Goal: Contribute content: Contribute content

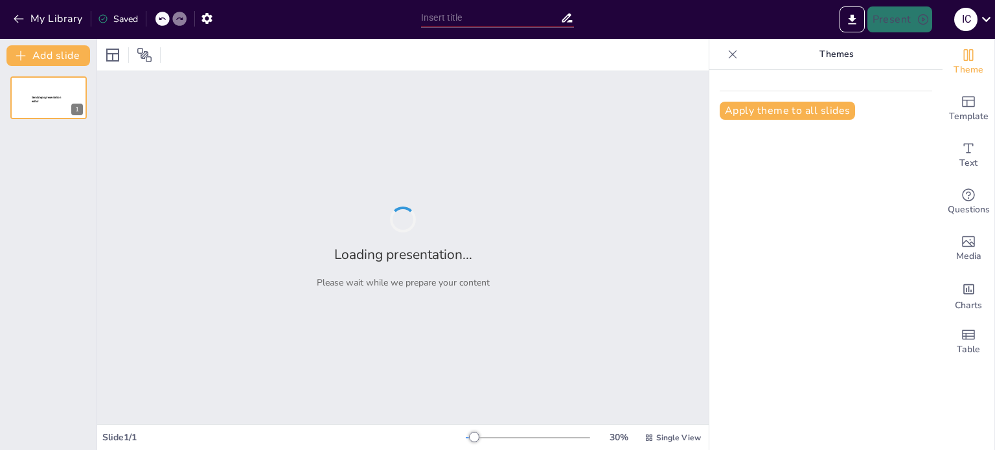
type input "Незалежність України: Історія, традиції та сучасність"
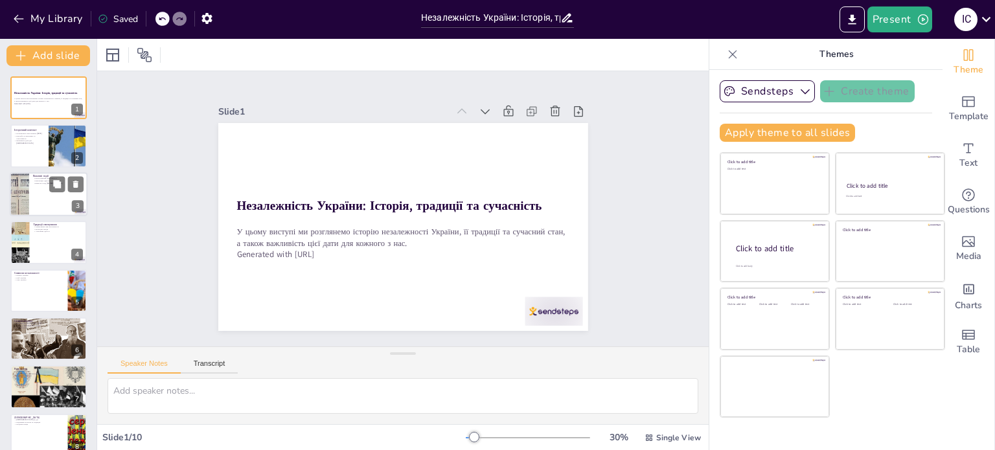
click at [42, 188] on div at bounding box center [49, 194] width 78 height 44
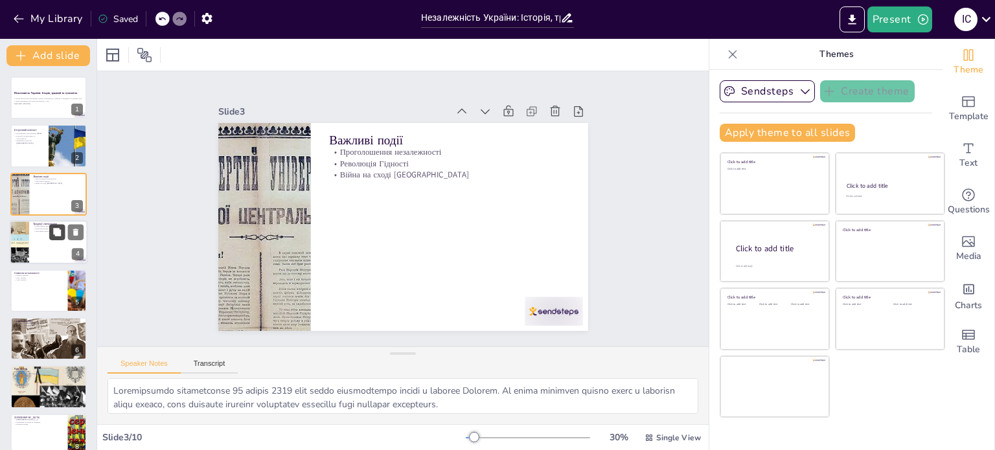
click at [52, 238] on button at bounding box center [57, 233] width 16 height 16
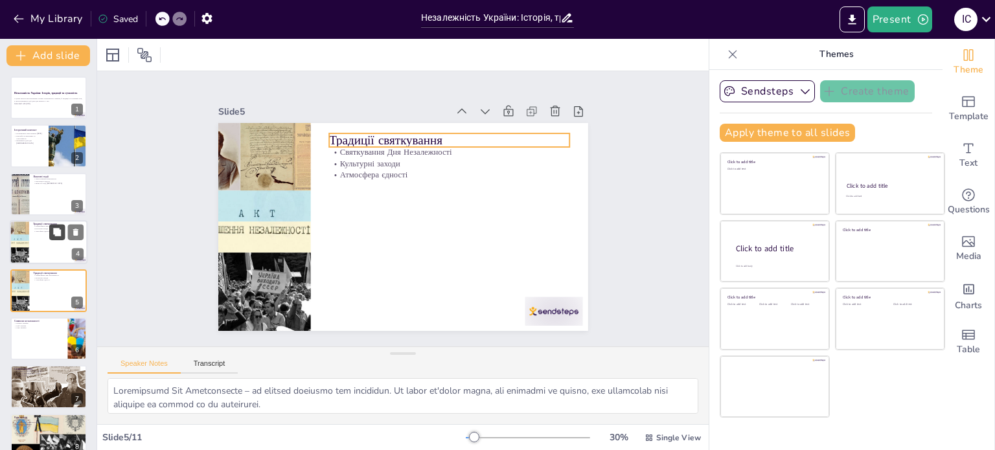
scroll to position [32, 0]
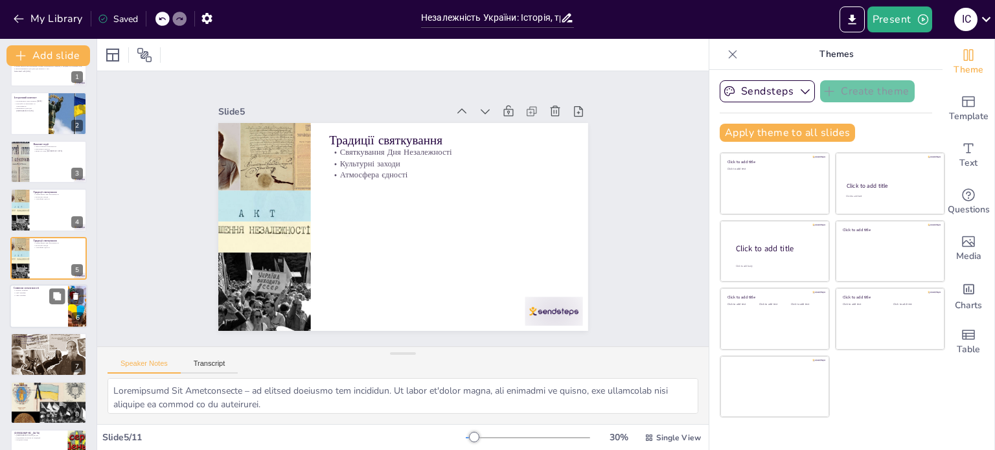
click at [33, 300] on div at bounding box center [49, 306] width 78 height 44
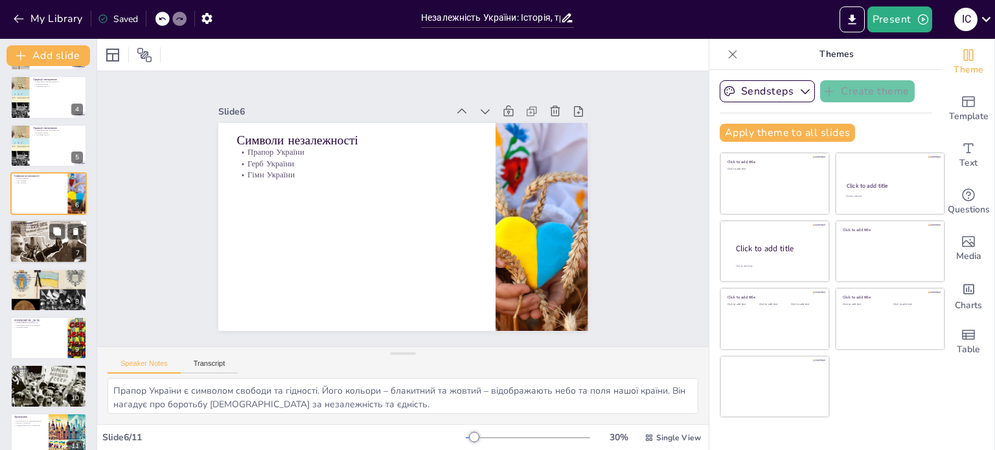
click at [60, 240] on div at bounding box center [48, 242] width 78 height 44
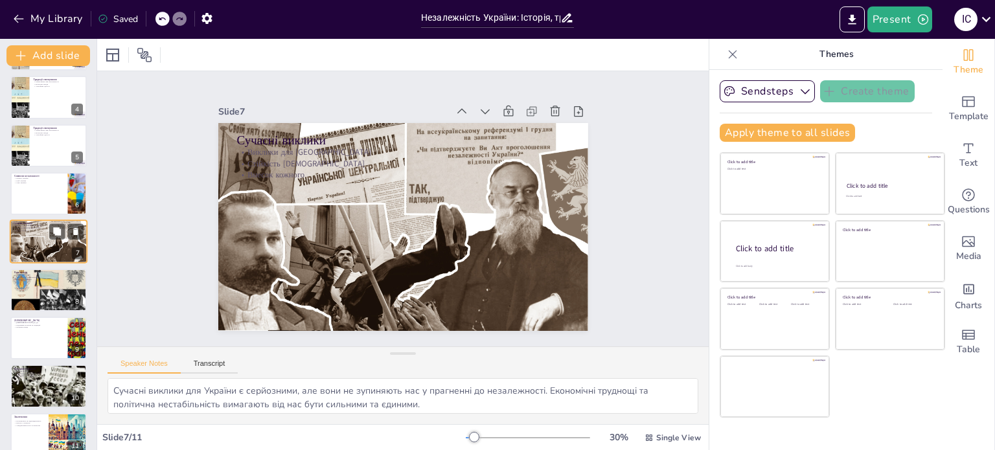
scroll to position [129, 0]
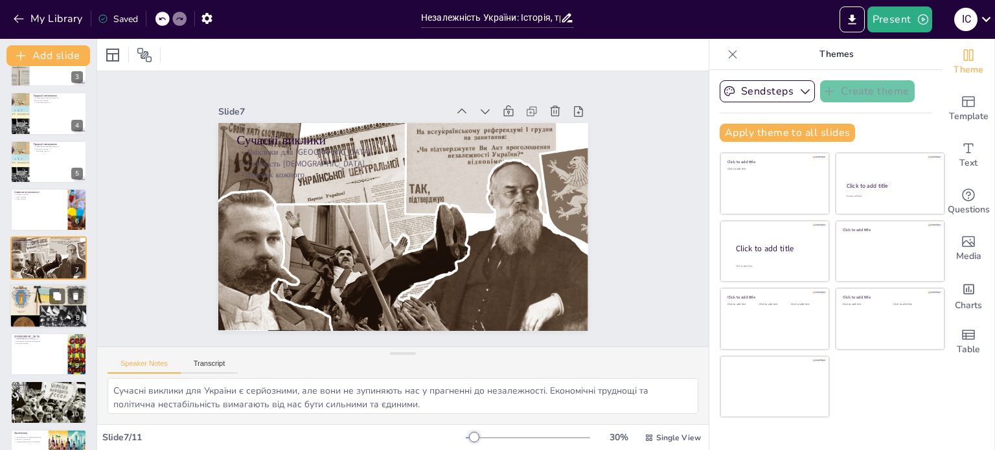
click at [45, 289] on p "Важливість молоді" at bounding box center [49, 290] width 70 height 3
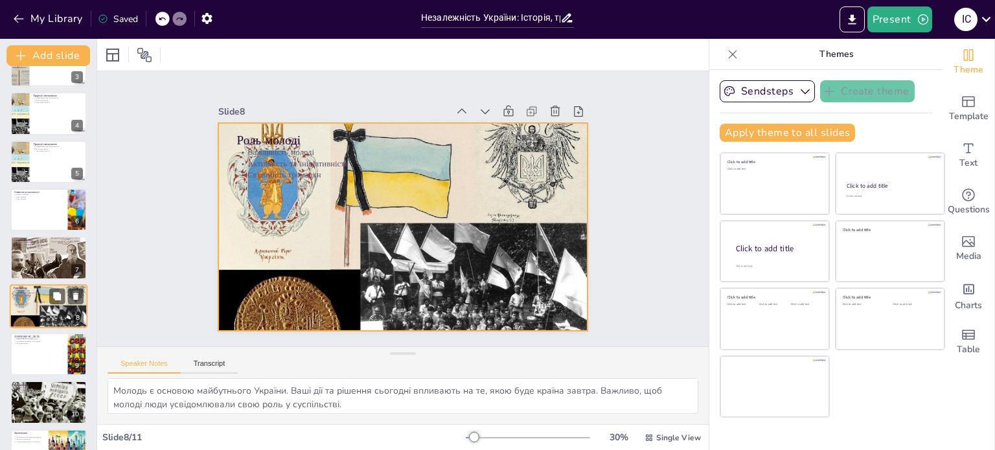
scroll to position [161, 0]
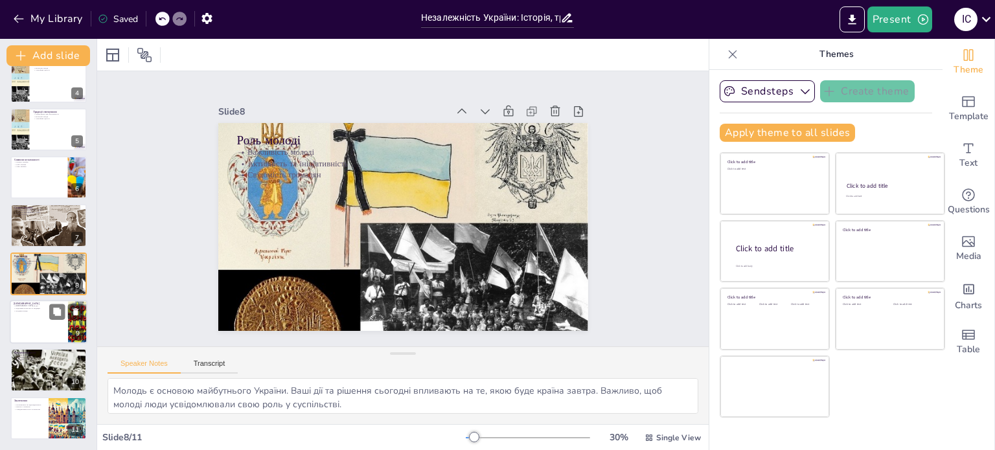
click at [48, 324] on div at bounding box center [49, 322] width 78 height 44
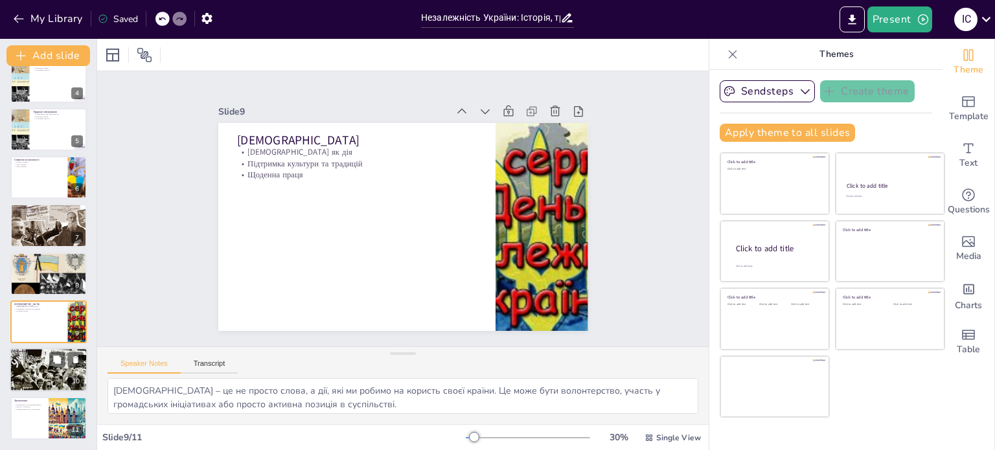
click at [34, 356] on p "Збереження ідентичності" at bounding box center [49, 357] width 70 height 3
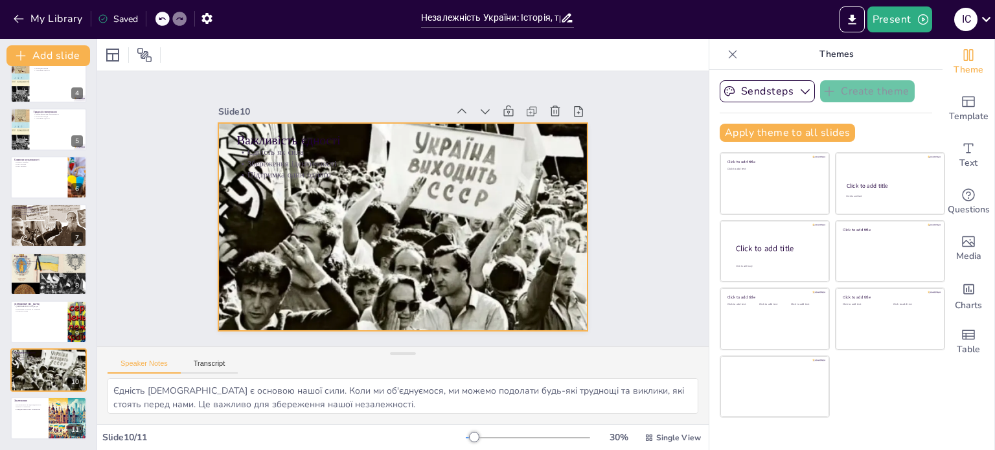
click at [484, 407] on div "Slide 1 Незалежність України: Історія, традиції та сучасність У цьому виступі м…" at bounding box center [402, 247] width 611 height 353
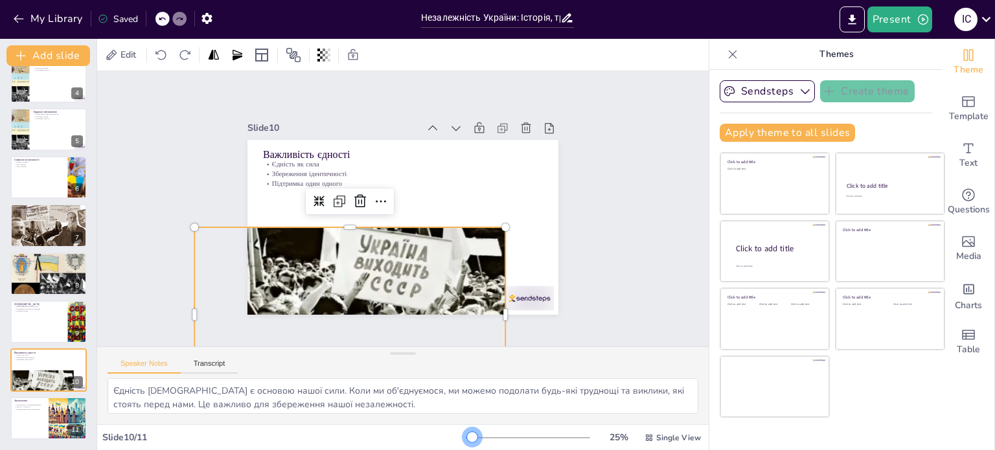
click at [467, 434] on div at bounding box center [472, 437] width 10 height 10
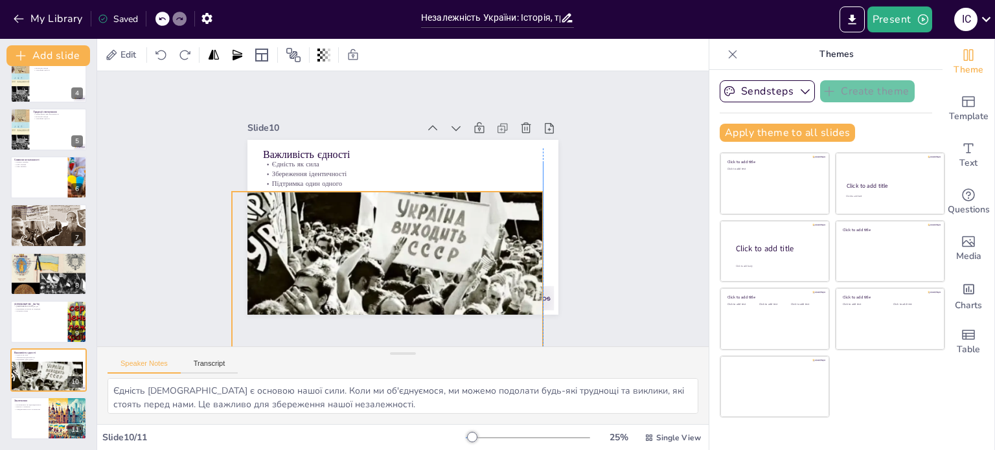
drag, startPoint x: 475, startPoint y: 225, endPoint x: 505, endPoint y: 203, distance: 37.0
click at [505, 203] on div at bounding box center [380, 277] width 328 height 207
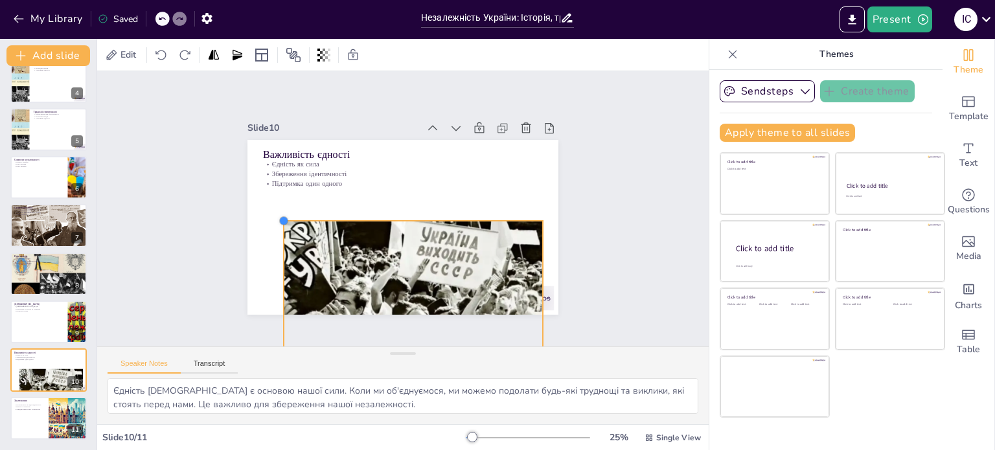
drag, startPoint x: 221, startPoint y: 185, endPoint x: 303, endPoint y: 225, distance: 90.9
click at [303, 225] on div "Важливість єдності Єдність як сила Збереження ідентичності Підтримка один одного" at bounding box center [391, 196] width 348 height 338
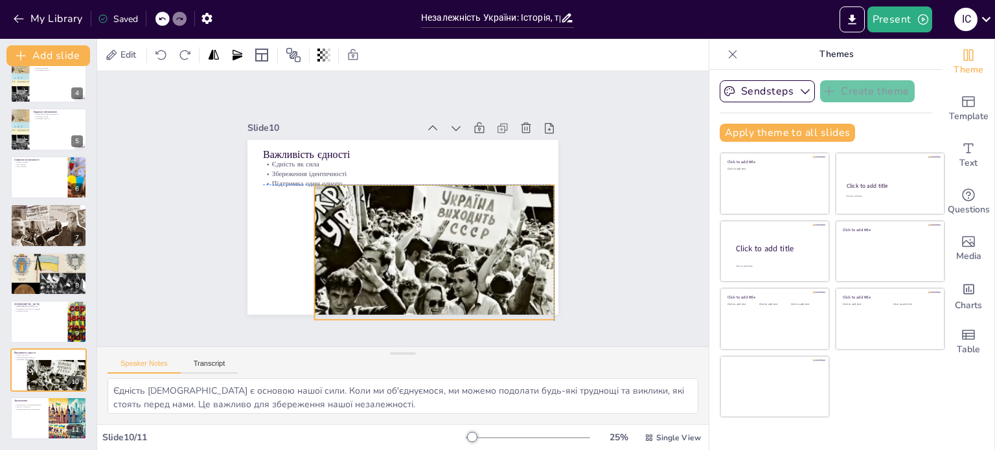
drag, startPoint x: 374, startPoint y: 256, endPoint x: 374, endPoint y: 223, distance: 32.4
click at [374, 223] on div at bounding box center [408, 262] width 275 height 236
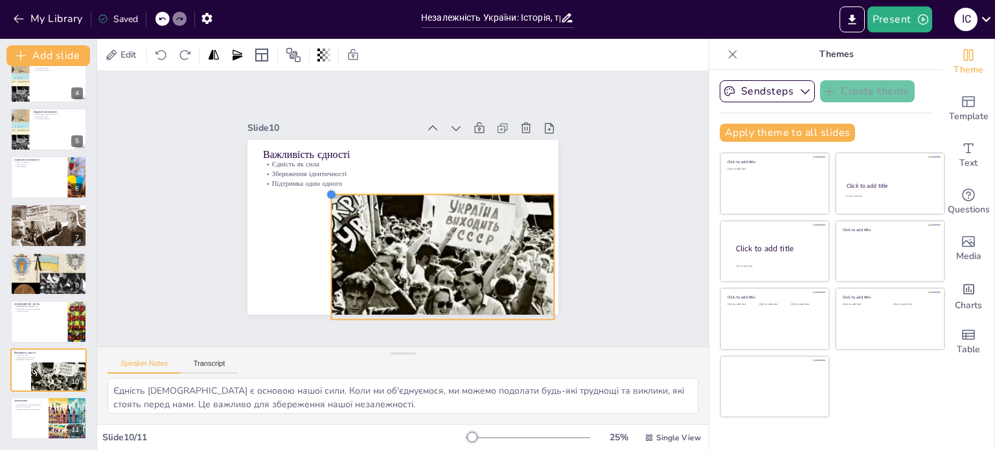
drag, startPoint x: 304, startPoint y: 179, endPoint x: 321, endPoint y: 196, distance: 23.4
click at [321, 196] on div "Важливість єдності Єдність як сила Збереження ідентичності Підтримка один одного" at bounding box center [399, 227] width 341 height 236
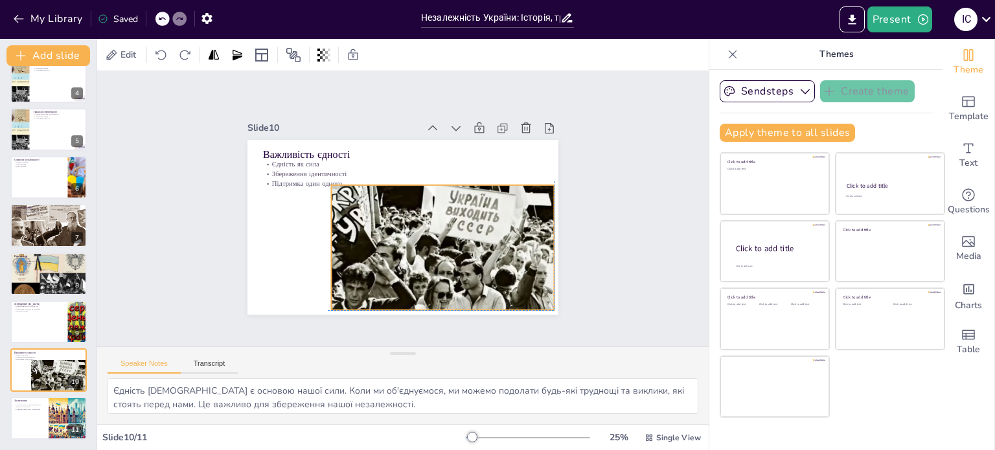
drag, startPoint x: 409, startPoint y: 243, endPoint x: 406, endPoint y: 230, distance: 13.4
click at [406, 230] on div at bounding box center [434, 254] width 244 height 169
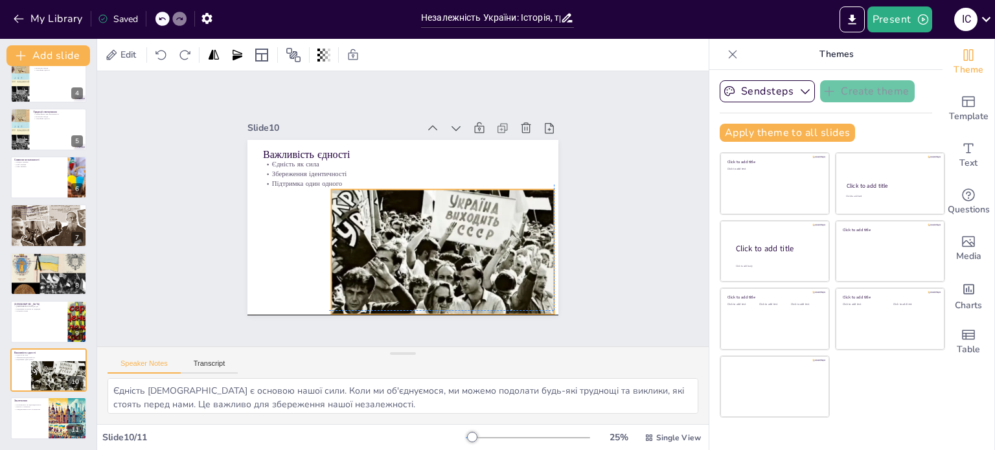
click at [402, 232] on div at bounding box center [438, 256] width 234 height 148
click at [31, 323] on div at bounding box center [49, 322] width 78 height 44
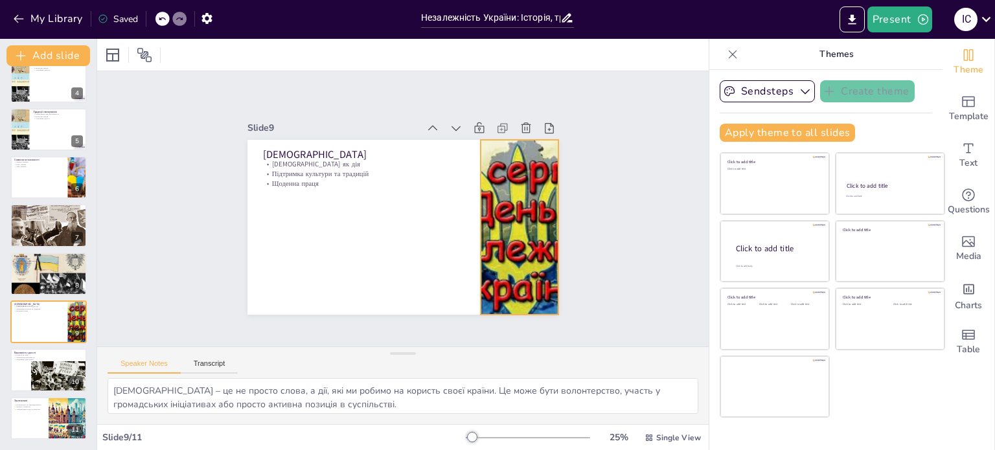
click at [512, 222] on div at bounding box center [513, 251] width 341 height 236
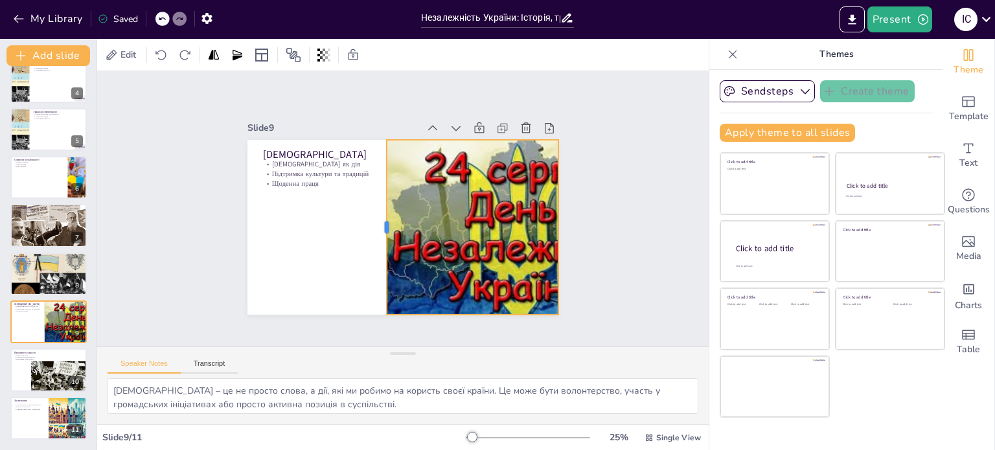
drag, startPoint x: 469, startPoint y: 219, endPoint x: 375, endPoint y: 224, distance: 94.0
click at [375, 224] on div at bounding box center [375, 217] width 81 height 164
drag, startPoint x: 550, startPoint y: 221, endPoint x: 600, endPoint y: 227, distance: 49.6
click at [600, 227] on div at bounding box center [608, 248] width 28 height 175
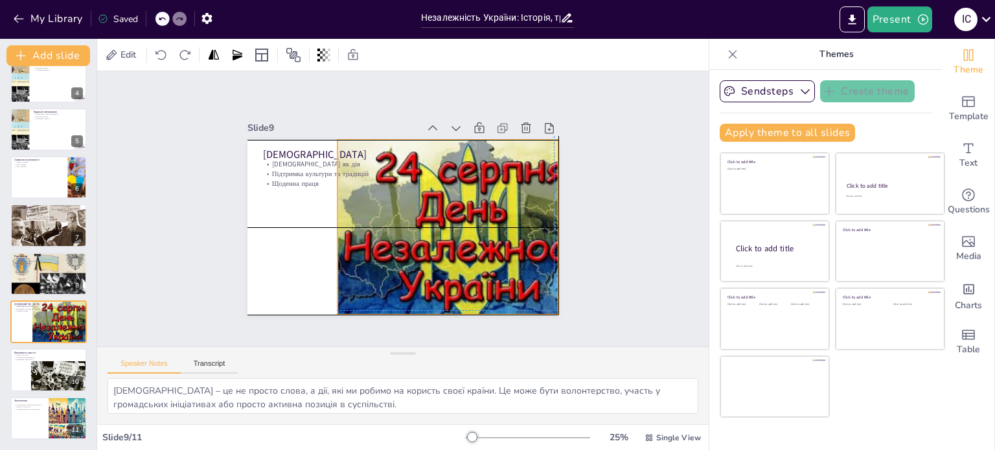
drag, startPoint x: 501, startPoint y: 225, endPoint x: 451, endPoint y: 221, distance: 50.0
click at [451, 221] on div at bounding box center [452, 258] width 357 height 307
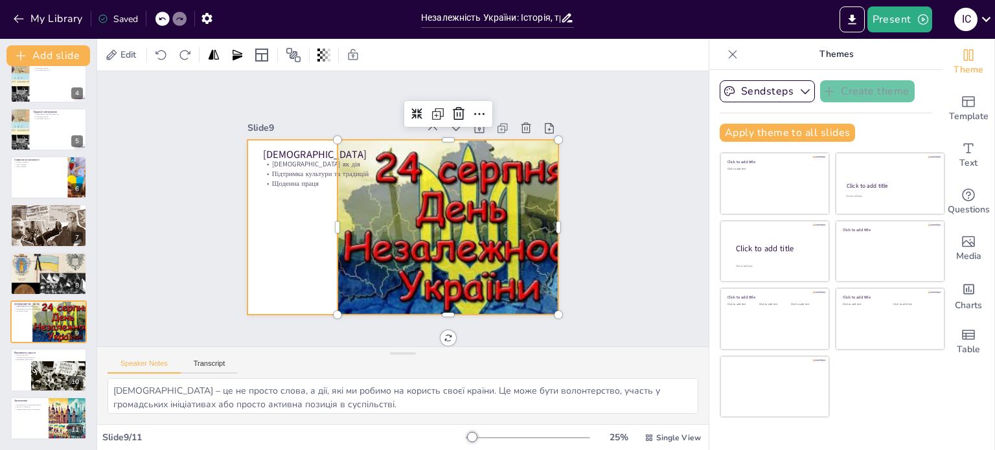
click at [298, 262] on div at bounding box center [402, 227] width 311 height 175
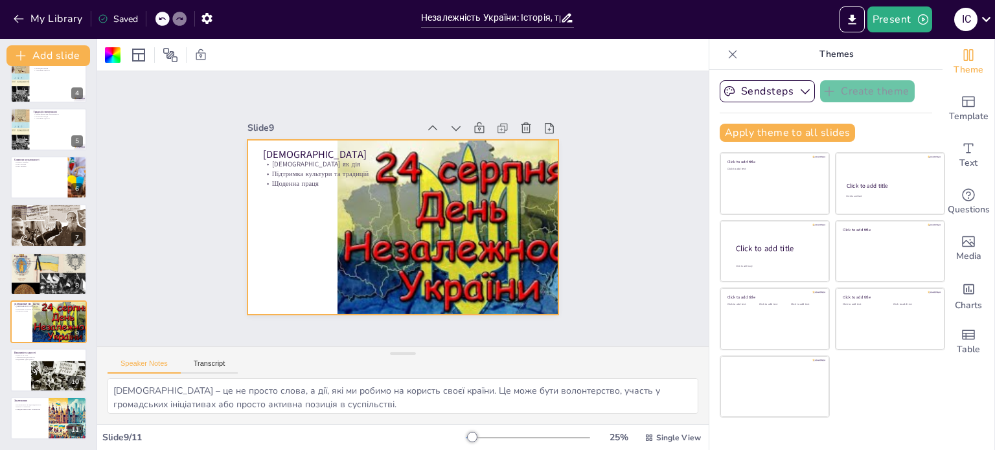
click at [323, 223] on div at bounding box center [399, 227] width 341 height 236
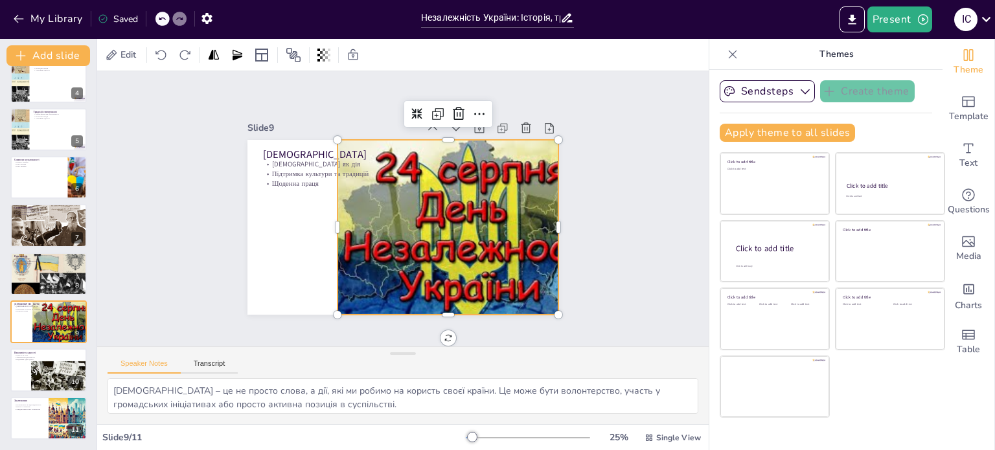
click at [329, 227] on div at bounding box center [467, 234] width 327 height 206
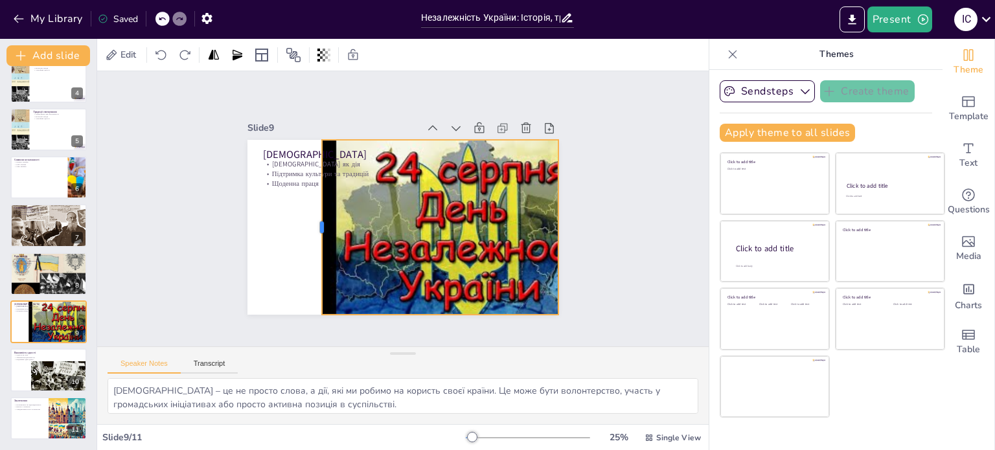
drag, startPoint x: 323, startPoint y: 220, endPoint x: 312, endPoint y: 219, distance: 11.7
click at [312, 219] on div at bounding box center [314, 208] width 47 height 173
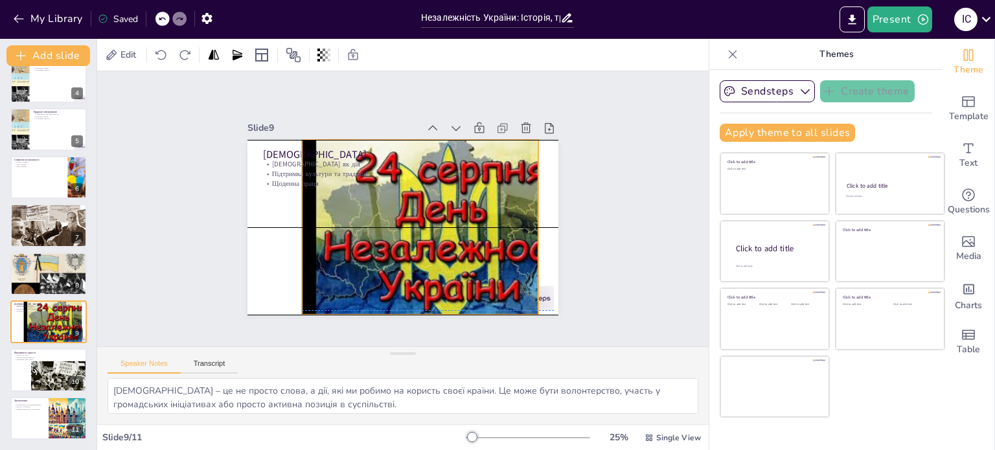
drag, startPoint x: 370, startPoint y: 222, endPoint x: 361, endPoint y: 220, distance: 9.9
click at [361, 220] on div at bounding box center [438, 245] width 355 height 286
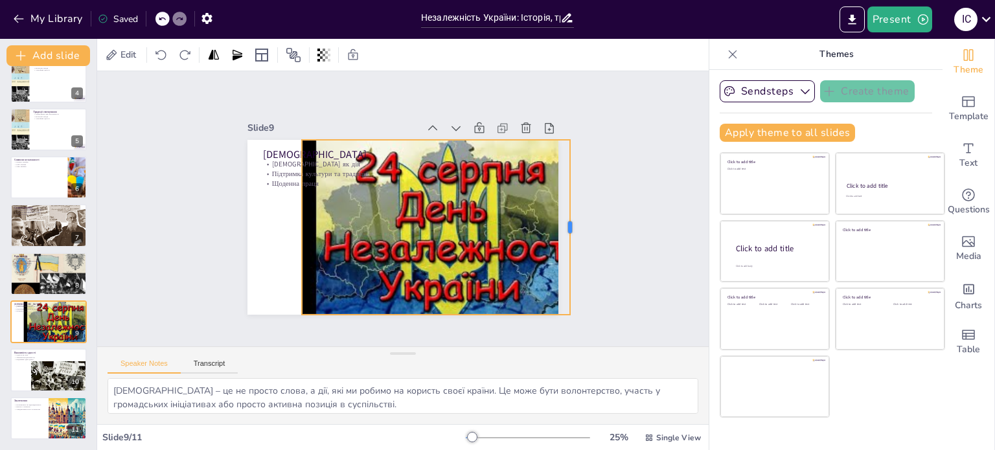
drag, startPoint x: 529, startPoint y: 219, endPoint x: 561, endPoint y: 225, distance: 32.3
click at [561, 232] on div at bounding box center [543, 310] width 96 height 157
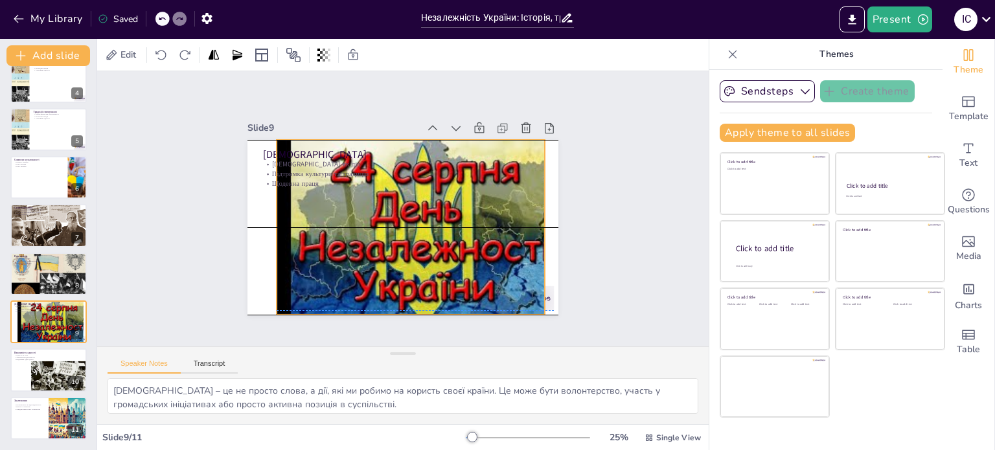
drag, startPoint x: 401, startPoint y: 223, endPoint x: 368, endPoint y: 217, distance: 33.0
click at [368, 217] on div at bounding box center [423, 229] width 328 height 207
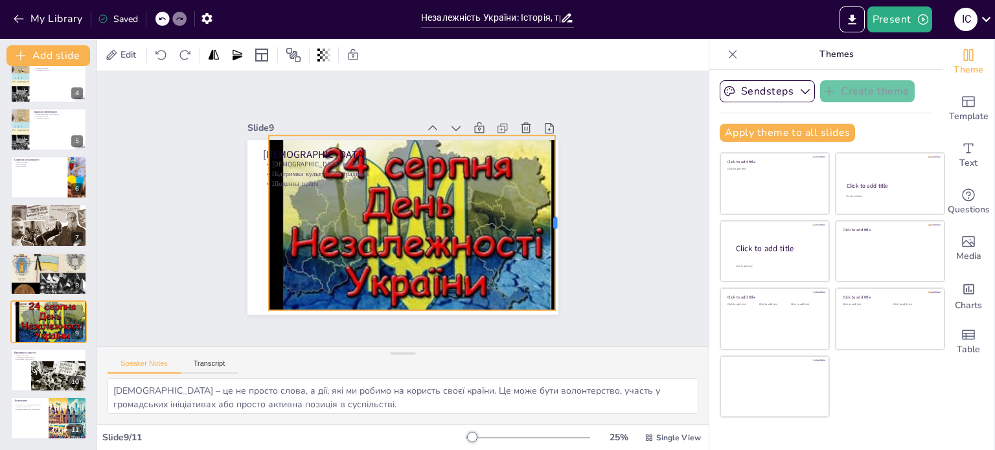
drag, startPoint x: 527, startPoint y: 221, endPoint x: 545, endPoint y: 221, distance: 18.1
click at [545, 289] on div at bounding box center [485, 344] width 148 height 111
click at [544, 216] on div at bounding box center [409, 227] width 355 height 286
click at [542, 217] on div at bounding box center [544, 270] width 64 height 170
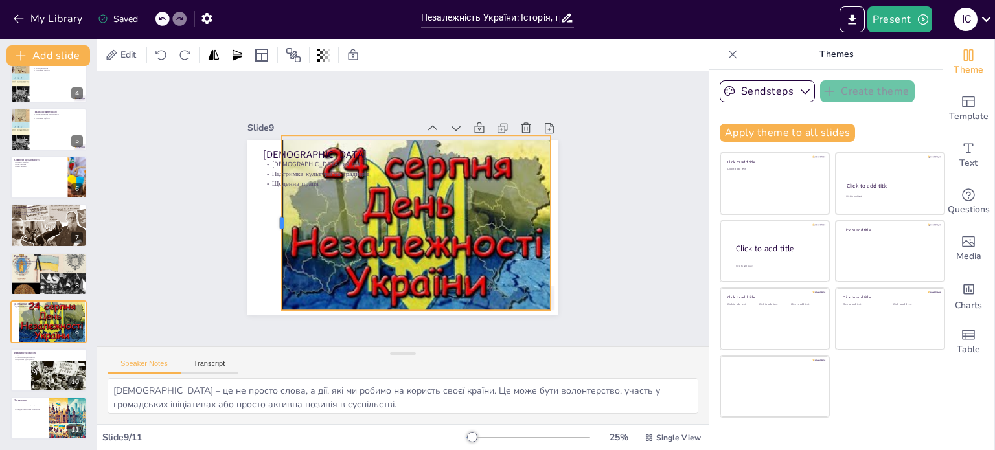
drag, startPoint x: 258, startPoint y: 216, endPoint x: 271, endPoint y: 218, distance: 13.1
click at [271, 218] on div at bounding box center [282, 170] width 80 height 164
click at [582, 218] on div "Slide 1 Незалежність України: Історія, традиції та сучасність У цьому виступі м…" at bounding box center [403, 209] width 435 height 396
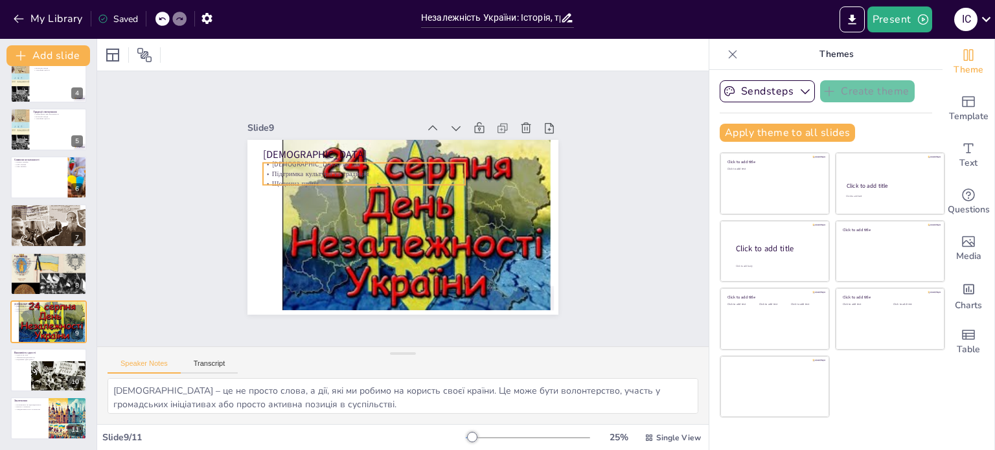
click at [332, 176] on p "Щоденна праця" at bounding box center [373, 173] width 195 height 72
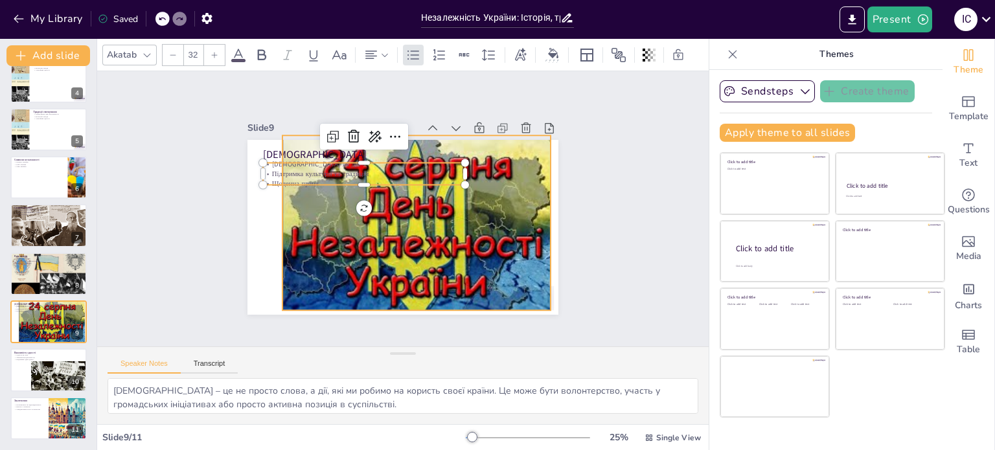
click at [319, 227] on div at bounding box center [409, 227] width 355 height 286
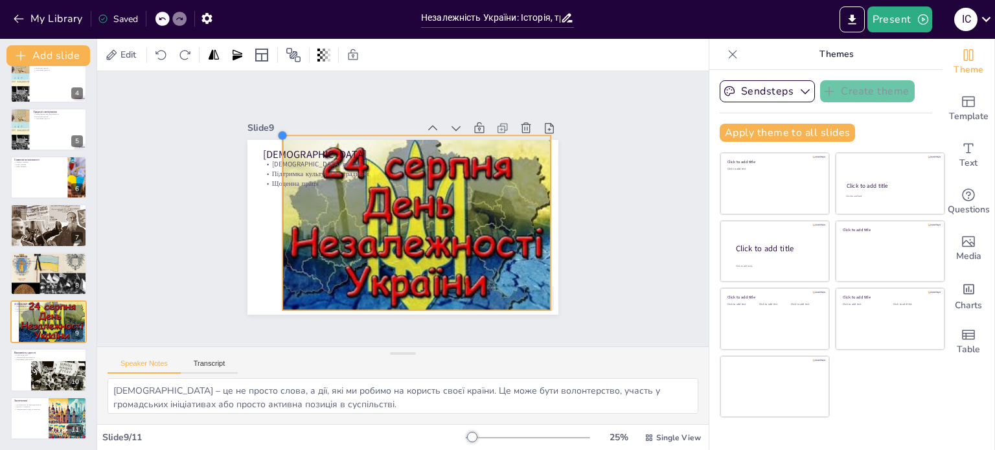
drag, startPoint x: 272, startPoint y: 130, endPoint x: 272, endPoint y: 141, distance: 10.4
click at [272, 141] on div "[DEMOGRAPHIC_DATA] Патріотизм як дія Підтримка культури та традицій Щоденна пра…" at bounding box center [397, 226] width 350 height 262
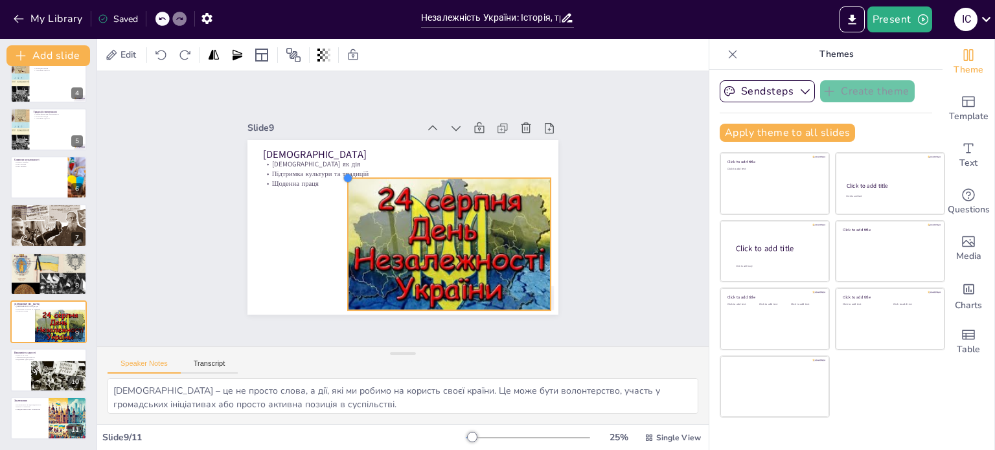
drag, startPoint x: 275, startPoint y: 131, endPoint x: 340, endPoint y: 207, distance: 99.6
click at [340, 207] on div "[DEMOGRAPHIC_DATA] Патріотизм як дія Підтримка культури та традицій Щоденна пра…" at bounding box center [399, 227] width 341 height 236
click at [593, 227] on div "Slide 1 Незалежність України: Історія, традиції та сучасність У цьому виступі м…" at bounding box center [402, 209] width 655 height 396
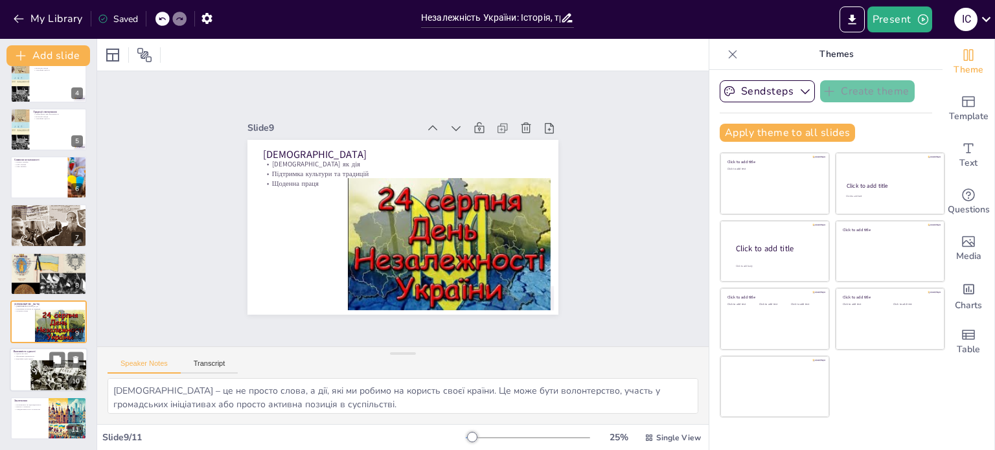
click at [41, 370] on div at bounding box center [58, 376] width 56 height 31
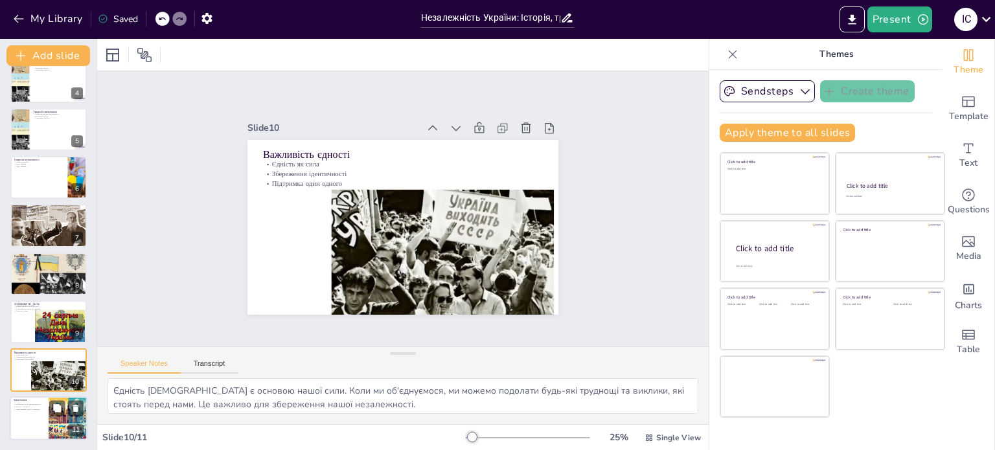
click at [51, 422] on div at bounding box center [68, 418] width 76 height 44
type textarea "Незалежність України є відповідальністю кожного з нас. Ми повинні усвідомлювати…"
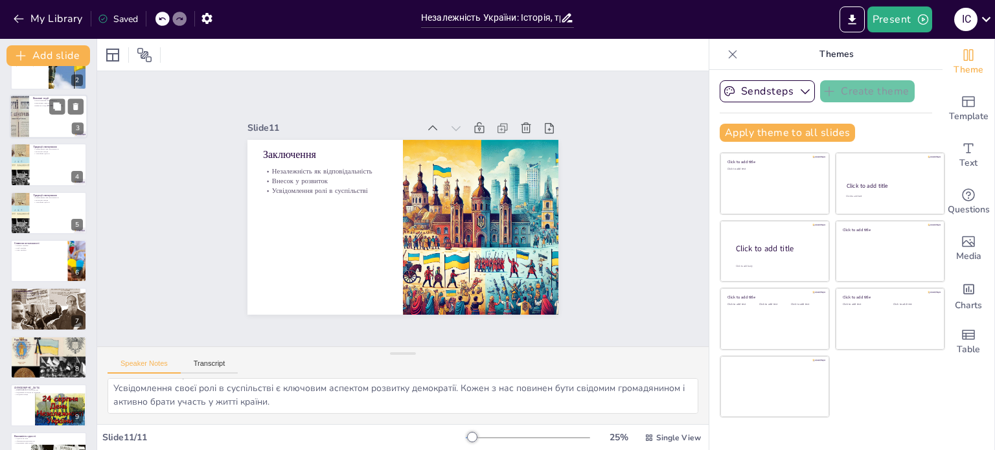
scroll to position [0, 0]
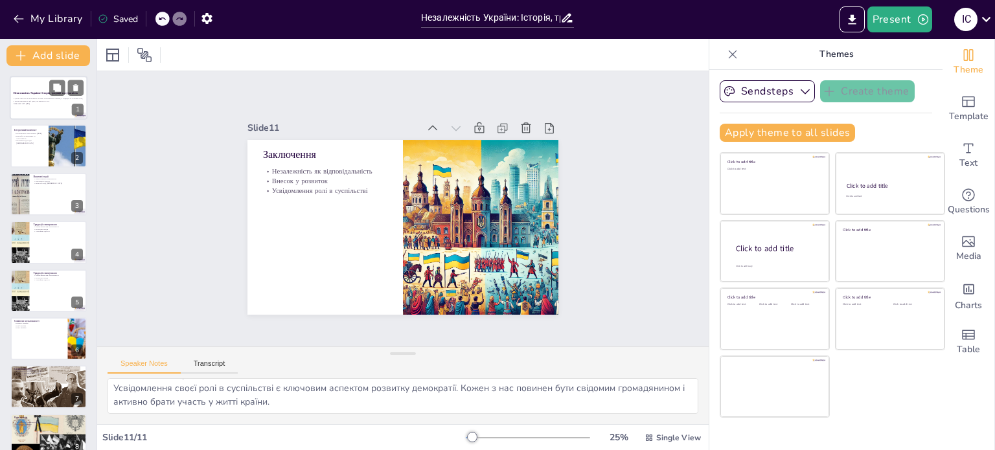
click at [30, 96] on div "У цьому виступі ми розглянемо історію незалежності України, її традиції та суча…" at bounding box center [49, 100] width 70 height 9
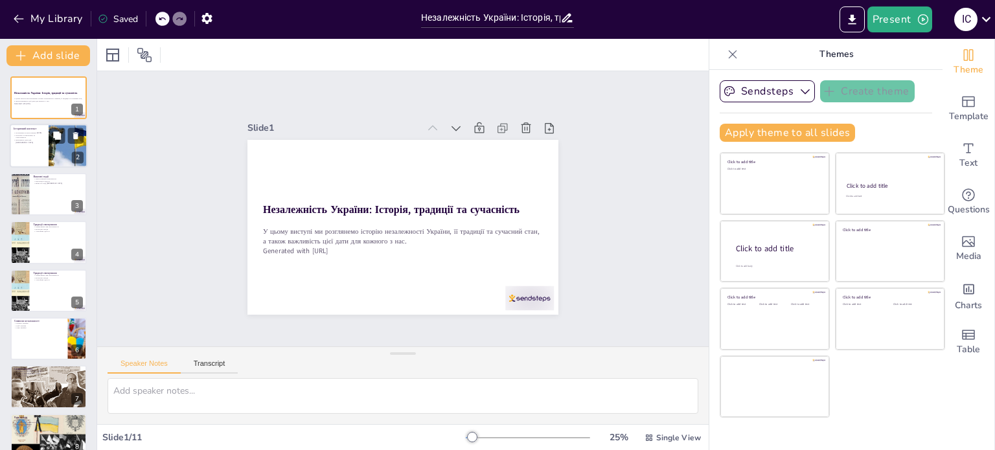
click at [34, 144] on div at bounding box center [49, 146] width 78 height 44
type textarea "Loremipsumdo sitametconse 19 adipis 4044 elit seddo eiusmodtempo incididuntut l…"
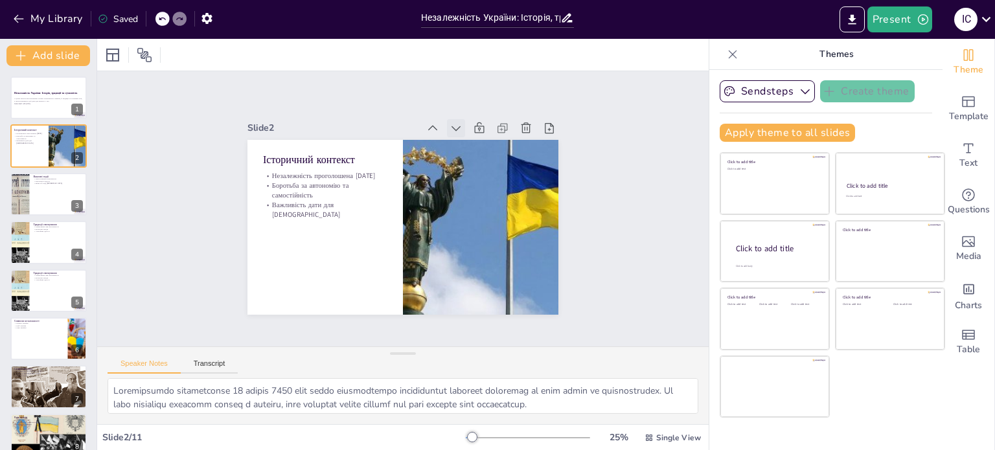
click at [490, 185] on icon at bounding box center [499, 194] width 18 height 18
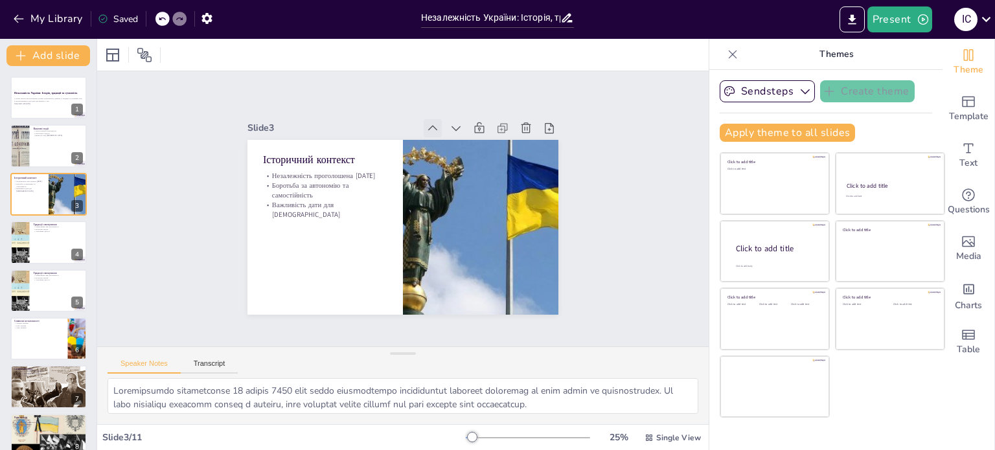
click at [434, 124] on icon at bounding box center [441, 131] width 14 height 14
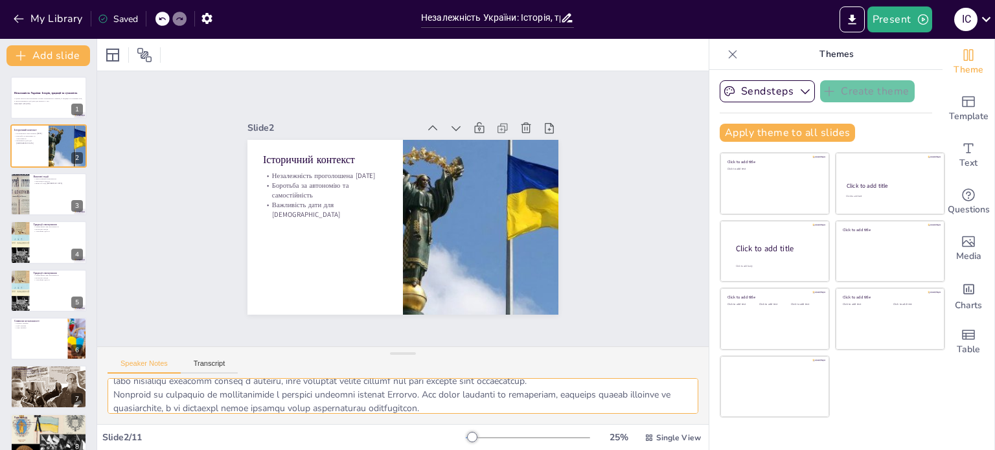
scroll to position [57, 0]
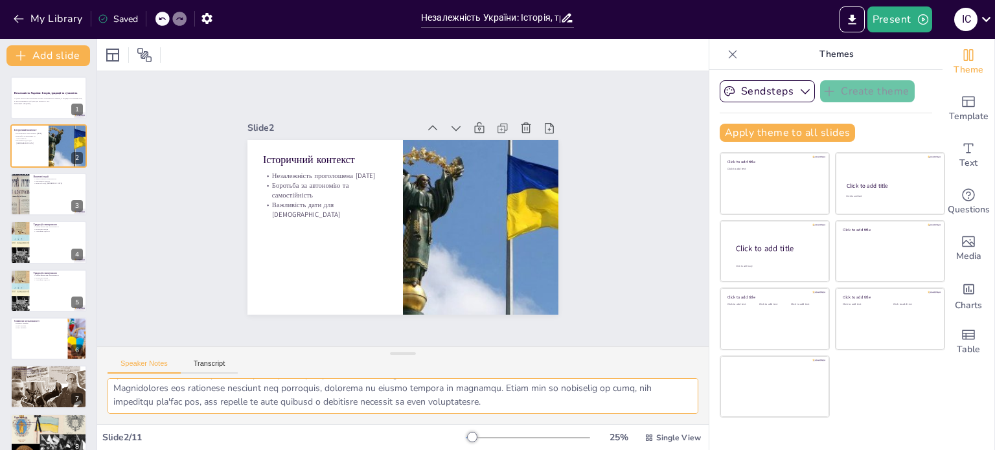
drag, startPoint x: 114, startPoint y: 392, endPoint x: 566, endPoint y: 421, distance: 453.0
click at [566, 421] on div at bounding box center [402, 401] width 611 height 46
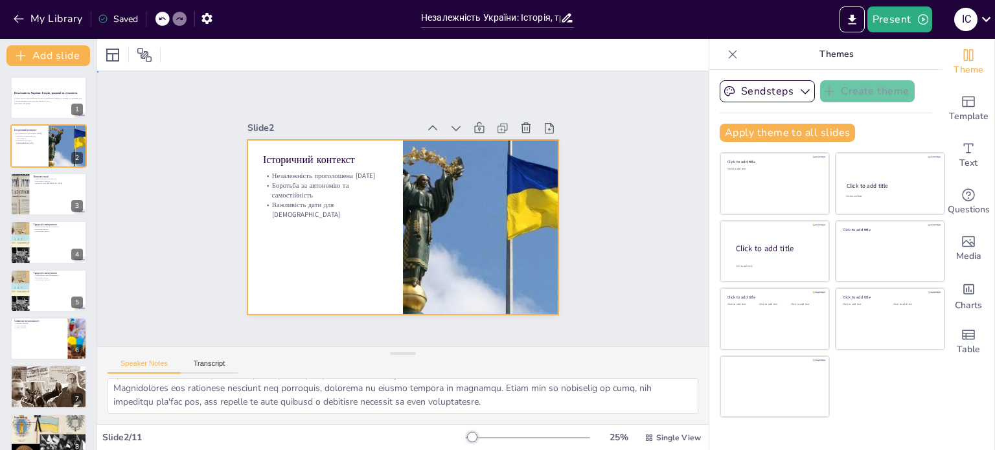
click at [306, 252] on div at bounding box center [399, 227] width 341 height 236
click at [295, 239] on div at bounding box center [399, 227] width 341 height 236
click at [295, 239] on div at bounding box center [401, 227] width 328 height 207
click at [274, 222] on div at bounding box center [397, 226] width 350 height 262
click at [273, 221] on div at bounding box center [397, 226] width 350 height 262
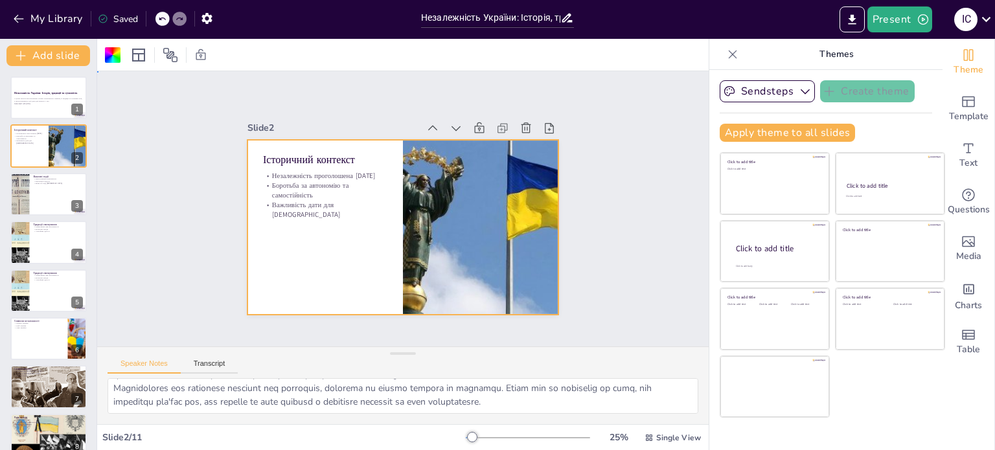
click at [273, 221] on div at bounding box center [399, 227] width 341 height 236
click at [856, 24] on icon "Export to PowerPoint" at bounding box center [852, 20] width 14 height 14
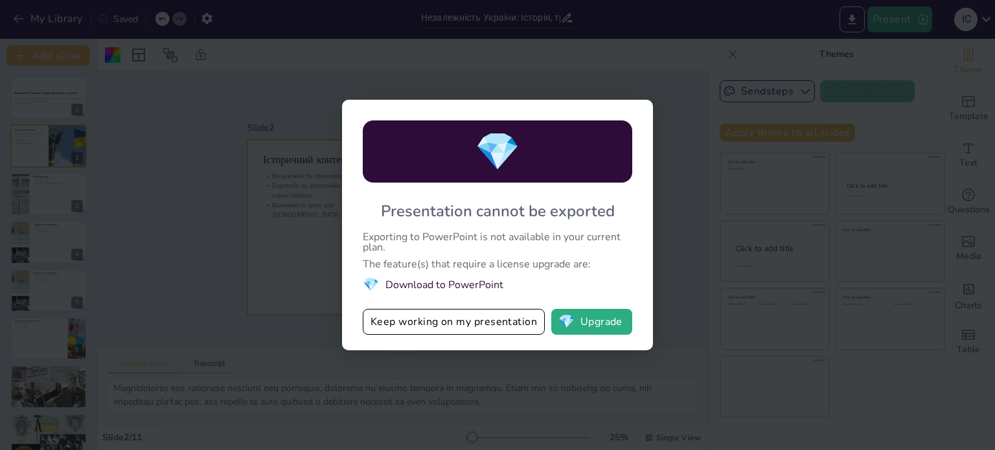
click at [681, 90] on div "💎 Presentation cannot be exported Exporting to PowerPoint is not available in y…" at bounding box center [497, 225] width 995 height 450
click at [433, 323] on button "Keep working on my presentation" at bounding box center [454, 322] width 182 height 26
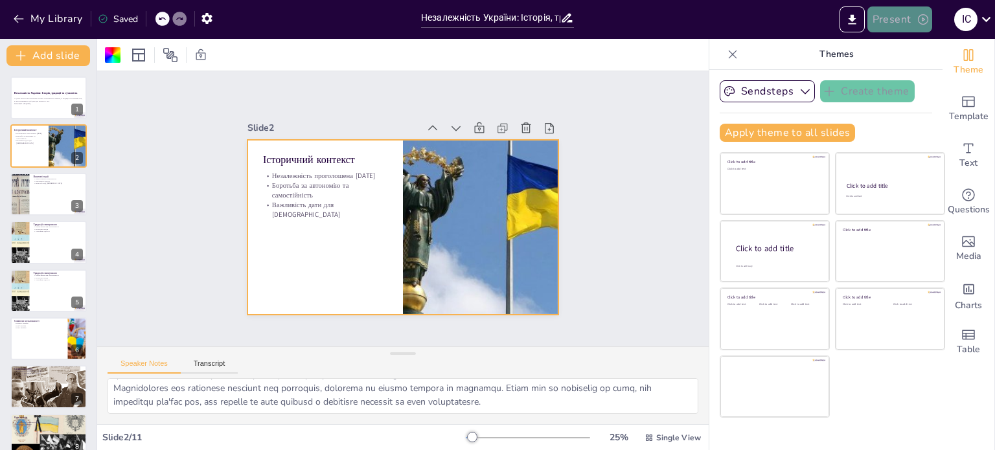
click at [922, 25] on icon "button" at bounding box center [922, 19] width 13 height 13
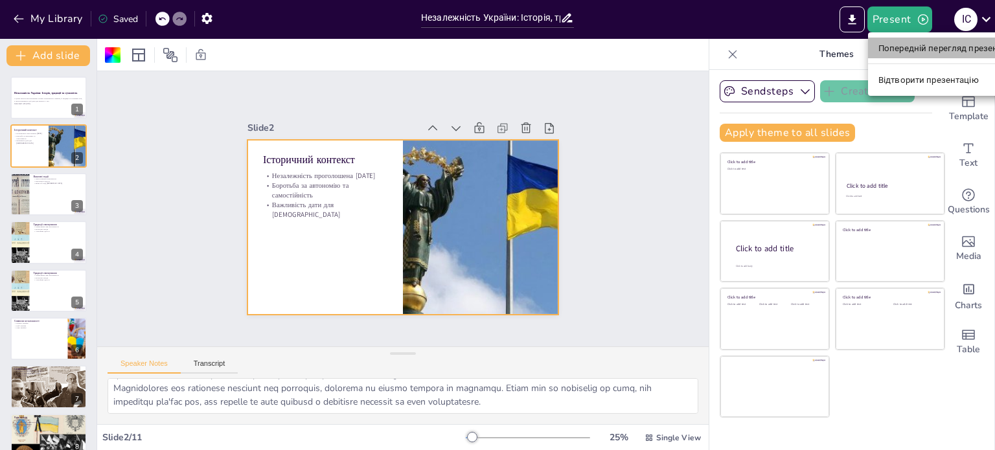
click at [924, 46] on font "Попередній перегляд презентації" at bounding box center [946, 48] width 137 height 10
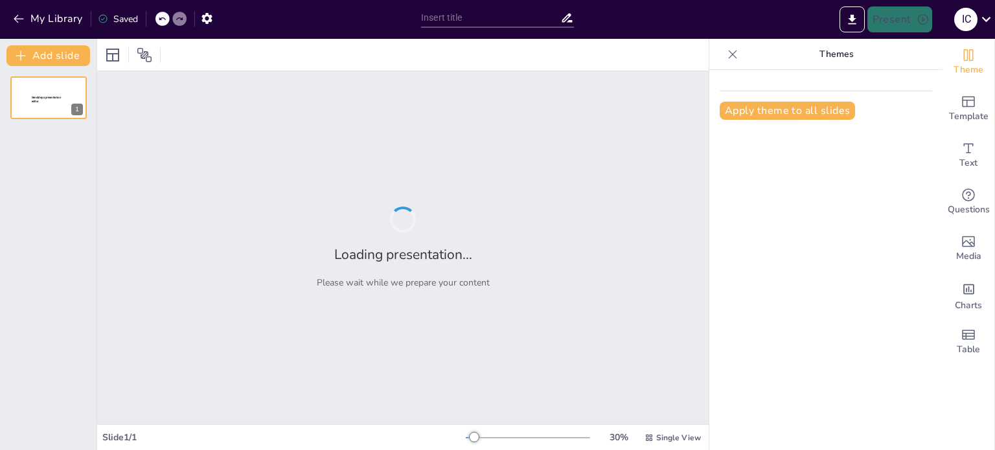
type input "Незалежність України: Історія, традиції та сучасність"
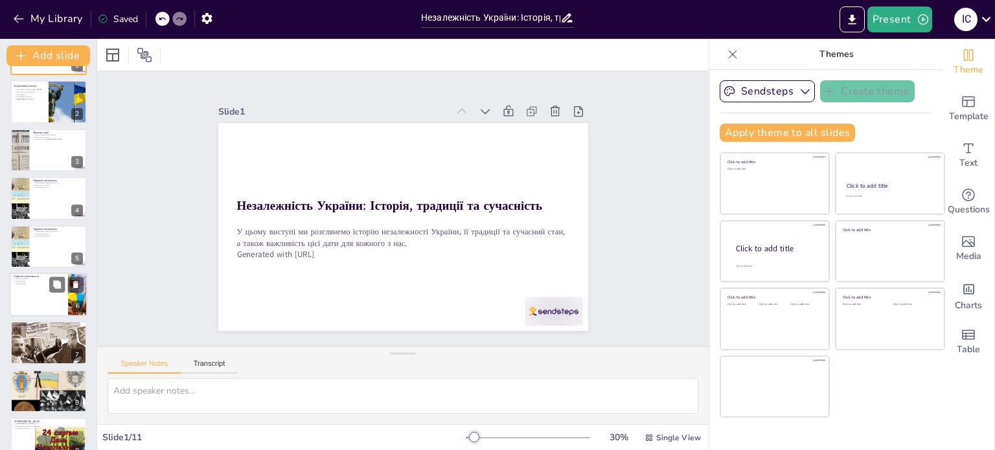
scroll to position [65, 0]
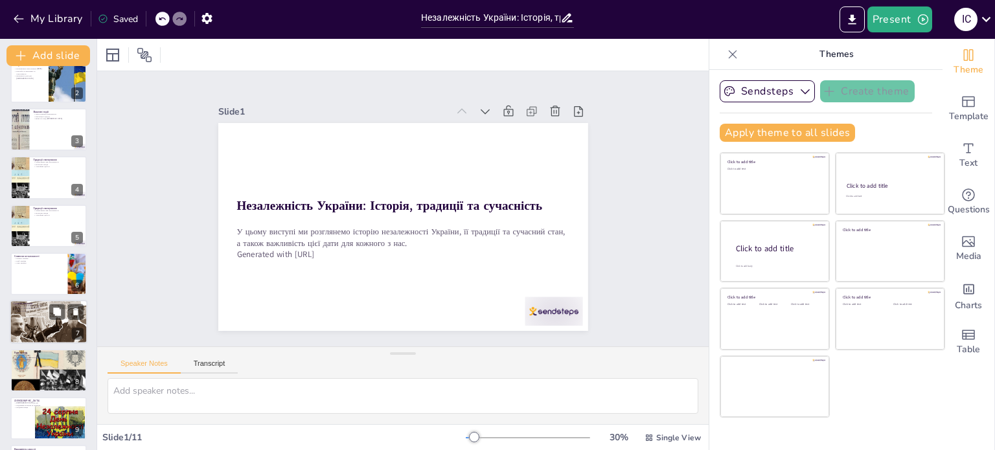
click at [47, 318] on div at bounding box center [48, 322] width 78 height 44
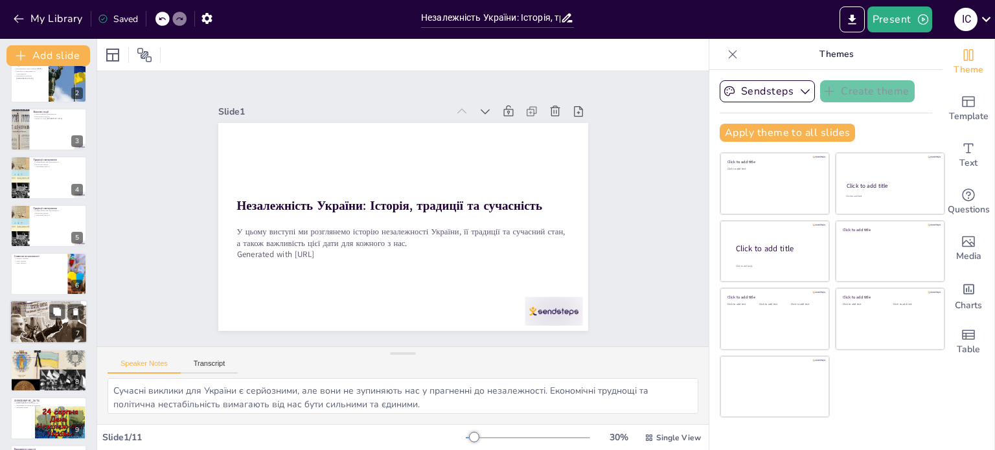
scroll to position [129, 0]
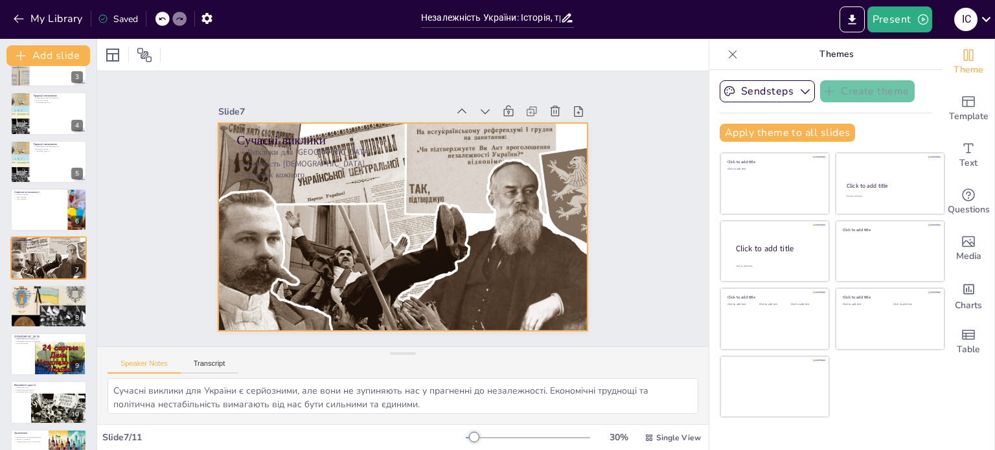
click at [293, 262] on div at bounding box center [397, 226] width 418 height 313
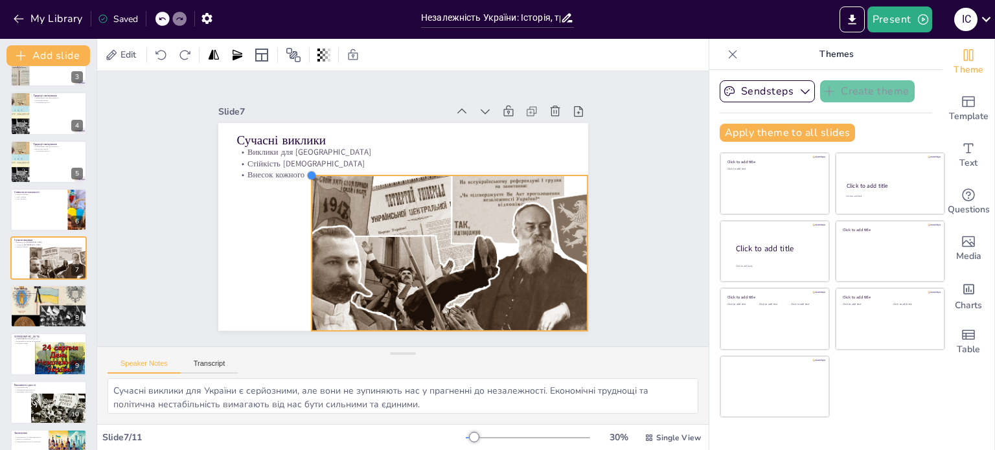
drag, startPoint x: 210, startPoint y: 119, endPoint x: 330, endPoint y: 172, distance: 130.8
click at [330, 172] on div "Сучасні виклики Виклики для України Стійкість українців Внесок кожного" at bounding box center [399, 227] width 405 height 280
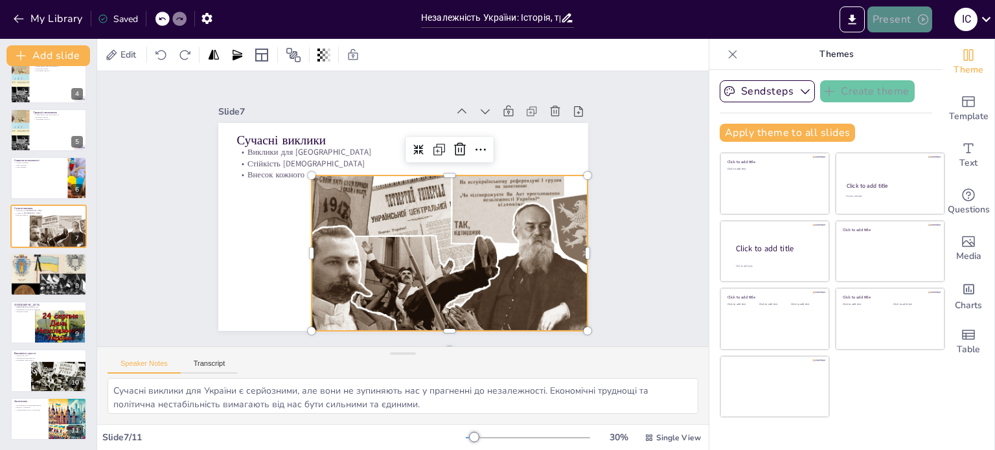
click at [914, 23] on button "Present" at bounding box center [899, 19] width 65 height 26
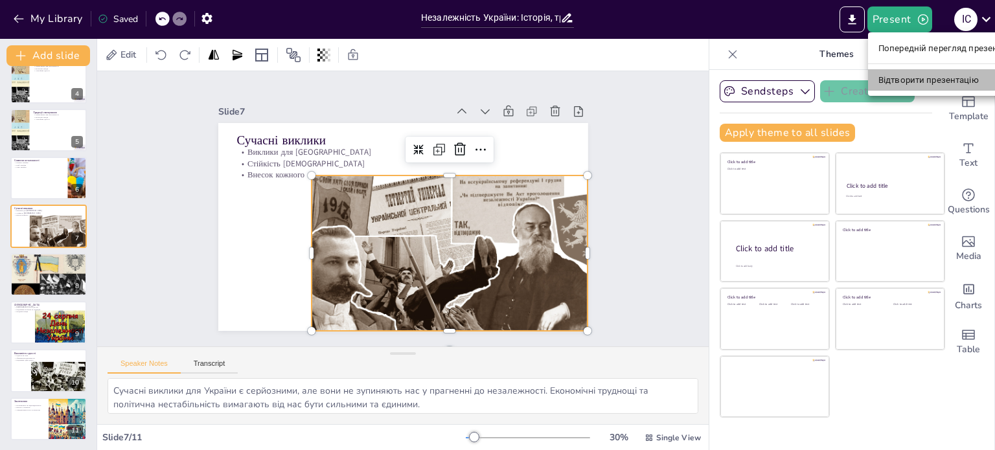
click at [912, 77] on font "Відтворити презентацію" at bounding box center [928, 80] width 100 height 10
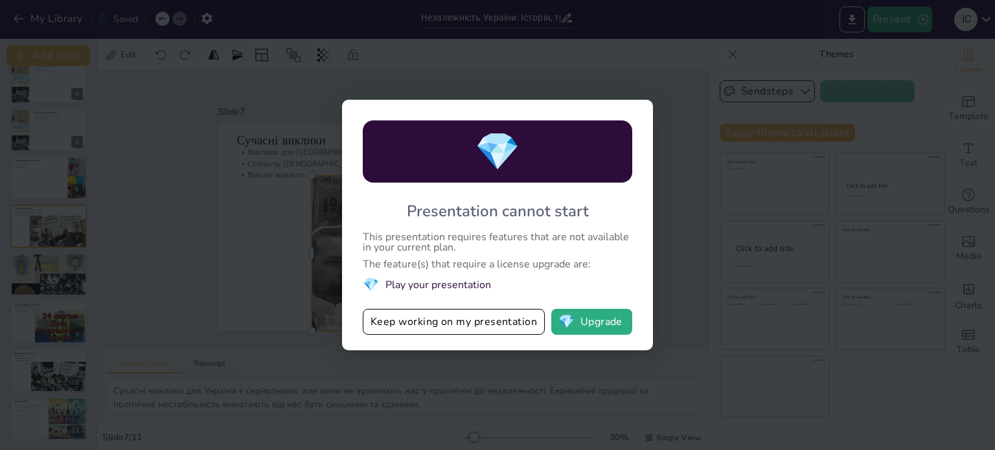
click at [661, 70] on div "💎 Presentation cannot start This presentation requires features that are not av…" at bounding box center [497, 225] width 995 height 450
click at [472, 313] on button "Keep working on my presentation" at bounding box center [454, 322] width 182 height 26
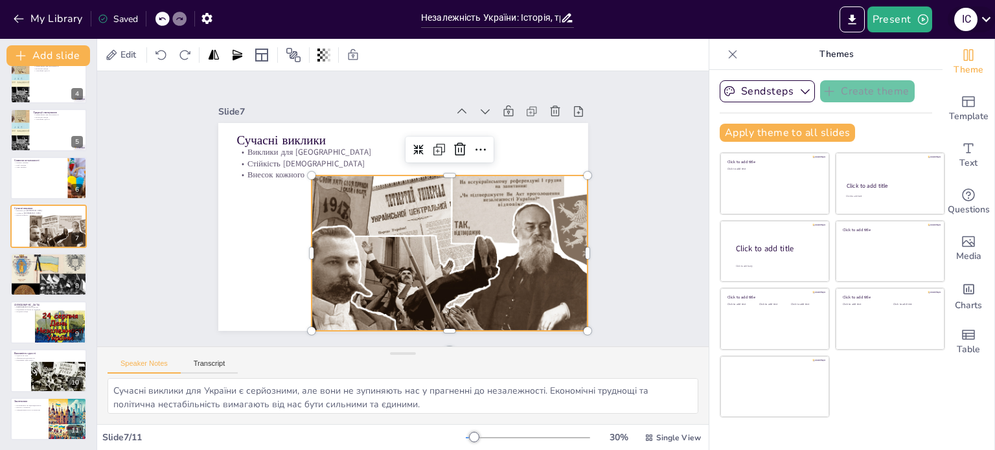
click at [984, 19] on icon at bounding box center [986, 19] width 9 height 5
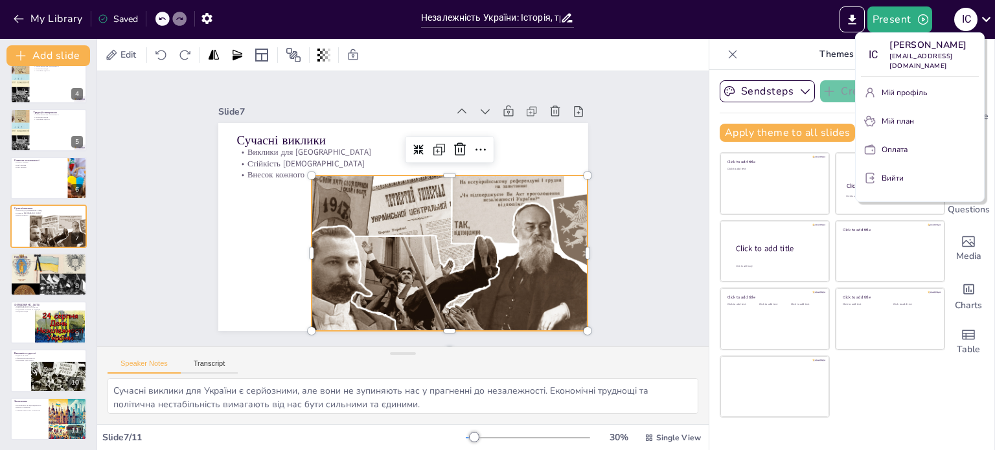
click at [780, 30] on div at bounding box center [497, 225] width 995 height 450
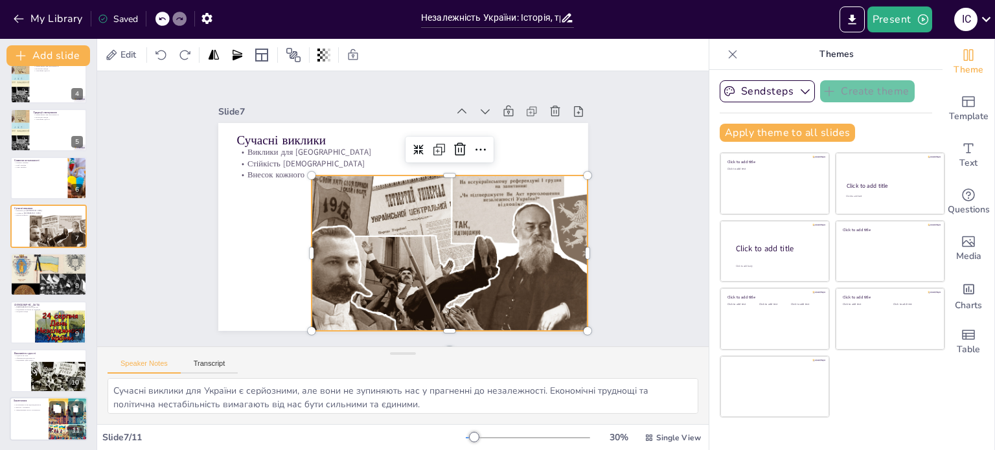
click at [35, 409] on p "Усвідомлення ролі в суспільстві" at bounding box center [29, 410] width 31 height 3
type textarea "Незалежність України є відповідальністю кожного з нас. Ми повинні усвідомлювати…"
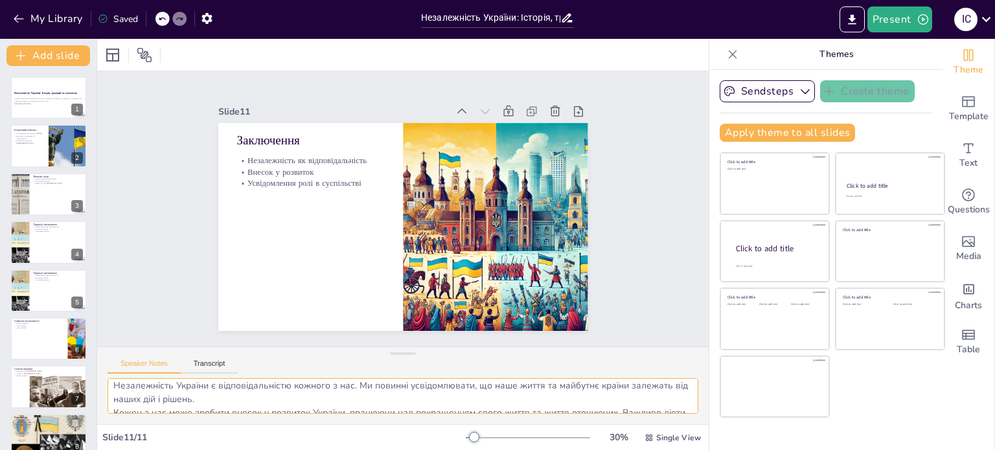
scroll to position [0, 0]
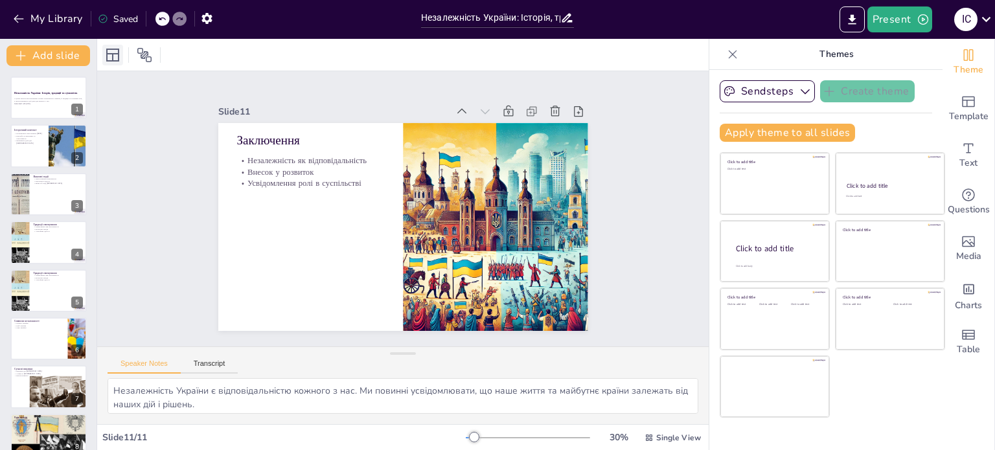
click at [112, 54] on icon at bounding box center [112, 55] width 13 height 13
click at [145, 60] on icon at bounding box center [145, 55] width 16 height 16
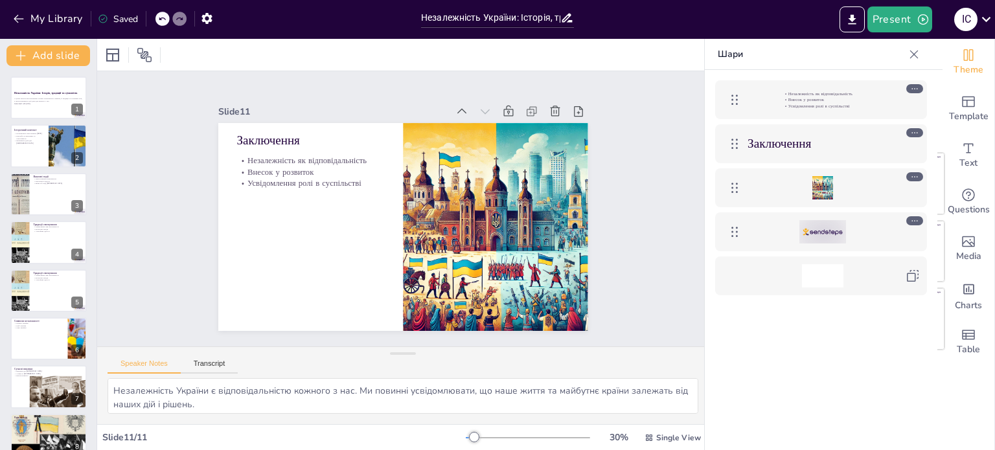
click at [910, 53] on icon at bounding box center [913, 54] width 13 height 13
